Goal: Check status: Check status

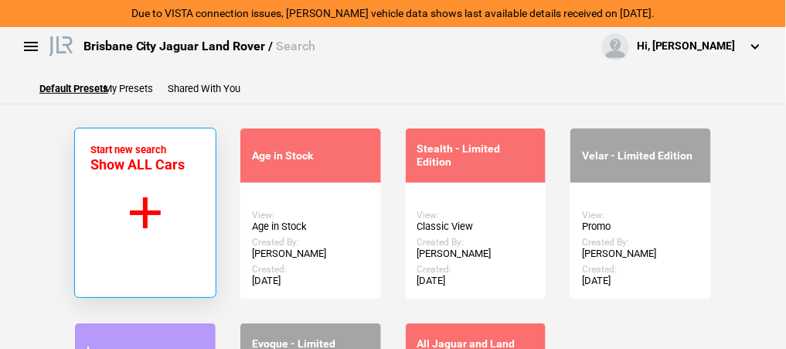
click at [168, 200] on button "Start new search Show ALL Cars" at bounding box center [145, 213] width 142 height 170
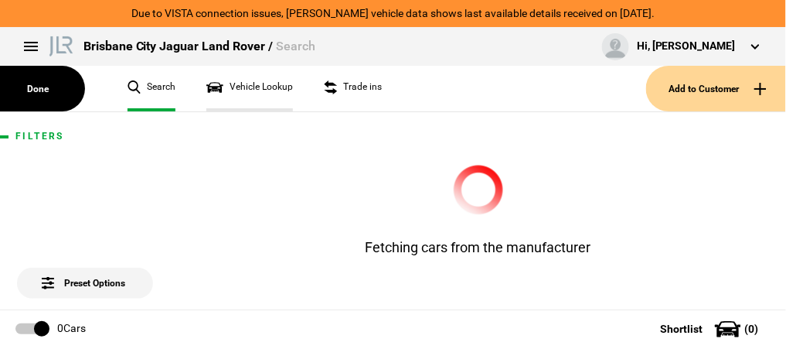
click at [261, 84] on link "Vehicle Lookup" at bounding box center [249, 89] width 87 height 46
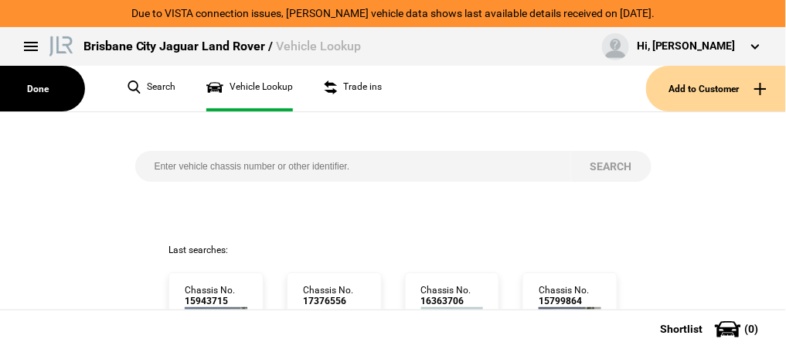
click at [176, 169] on input "search" at bounding box center [353, 166] width 436 height 31
paste input "[US_VEHICLE_IDENTIFICATION_NUMBER]"
click at [603, 163] on button "Search" at bounding box center [611, 166] width 80 height 31
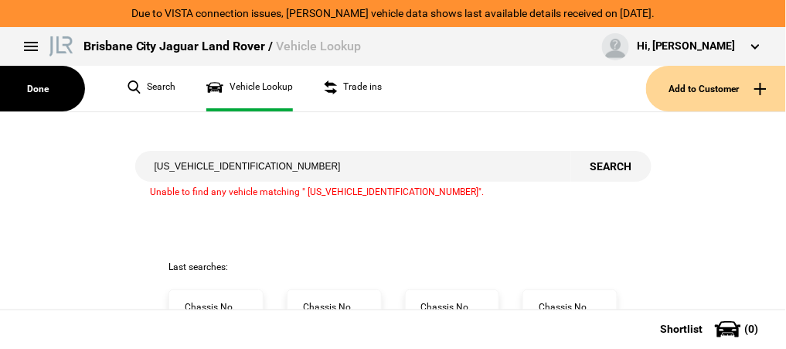
drag, startPoint x: 209, startPoint y: 165, endPoint x: 90, endPoint y: 148, distance: 120.1
click at [90, 148] on div "[US_VEHICLE_IDENTIFICATION_NUMBER] Search Unable to find any vehicle matching "…" at bounding box center [392, 186] width 809 height 148
type input "RA194084"
click at [601, 161] on button "Search" at bounding box center [611, 166] width 80 height 31
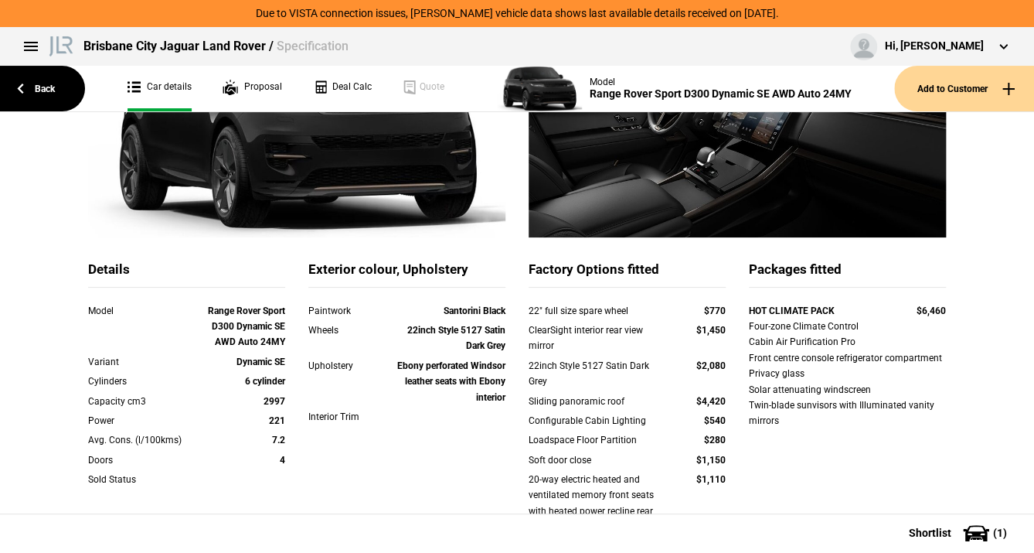
scroll to position [247, 0]
